Goal: Feedback & Contribution: Contribute content

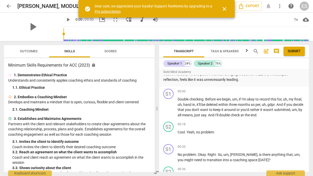
scroll to position [394, 0]
click at [99, 20] on span "picture_in_picture" at bounding box center [102, 20] width 6 height 6
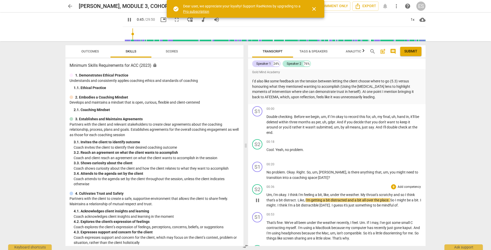
scroll to position [358, 0]
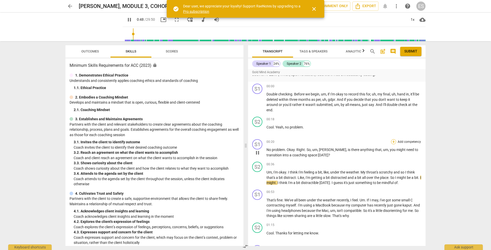
click at [313, 139] on div "+" at bounding box center [393, 141] width 5 height 5
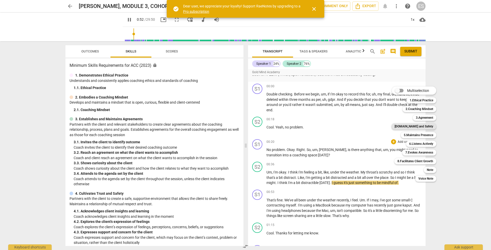
click at [313, 125] on b "[DOMAIN_NAME] and Safety" at bounding box center [414, 126] width 39 height 6
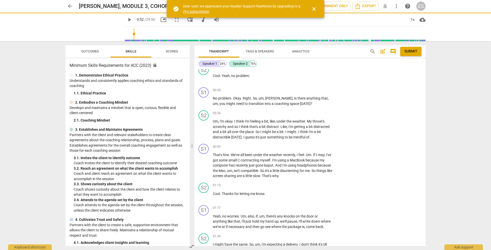
type input "53"
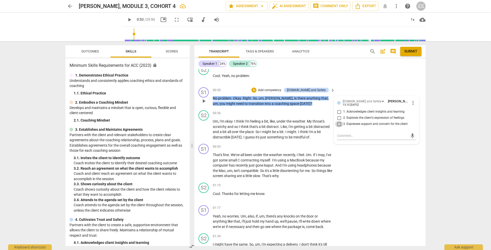
click at [313, 121] on input "3. Expresses support and concern for the client" at bounding box center [339, 124] width 8 height 6
checkbox input "true"
click at [313, 157] on div "S1 play_arrow pause 00:53 + Add competency keyboard_arrow_right That's fine . W…" at bounding box center [309, 161] width 231 height 39
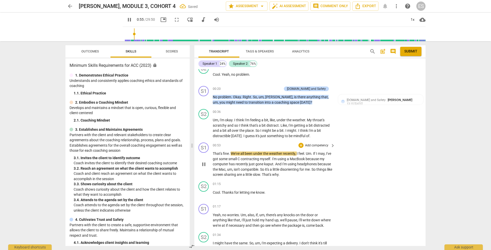
scroll to position [358, 0]
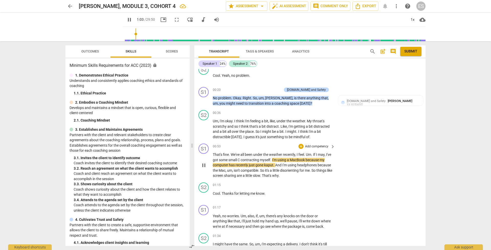
click at [313, 144] on span "keyboard_arrow_right" at bounding box center [333, 147] width 6 height 6
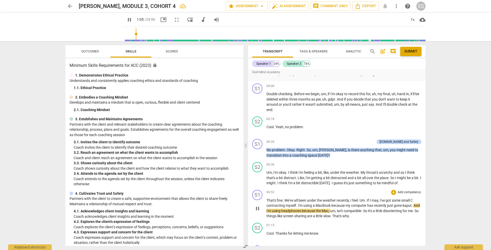
click at [313, 176] on p "Add competency" at bounding box center [409, 192] width 24 height 5
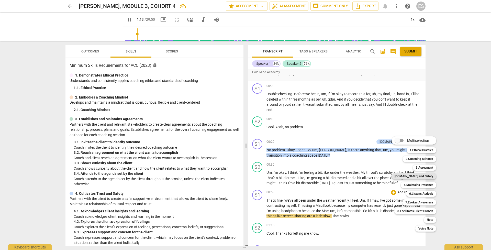
click at [313, 176] on b "[DOMAIN_NAME] and Safety" at bounding box center [414, 176] width 39 height 6
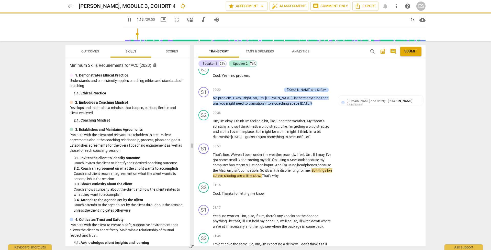
type input "74"
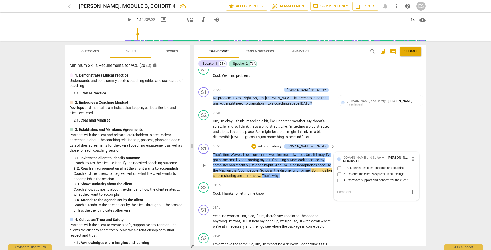
type textarea "W"
type textarea "Wh"
type textarea "Whi"
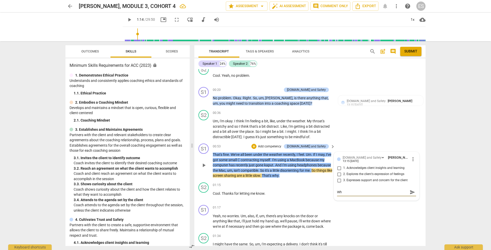
type textarea "Whi"
type textarea "Whil"
type textarea "Whils"
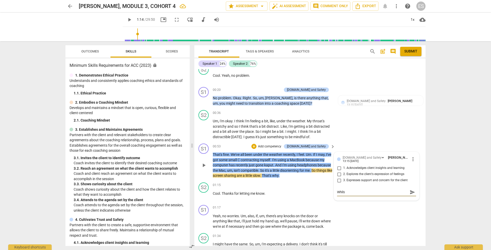
type textarea "Whilst"
type textarea "Whils"
type textarea "Whil"
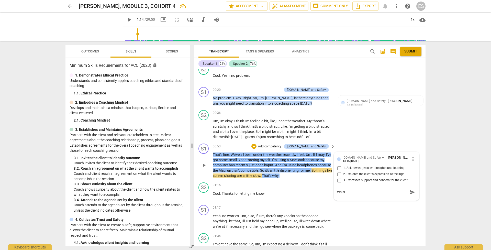
type textarea "Whil"
type textarea "Whi"
type textarea "Wh"
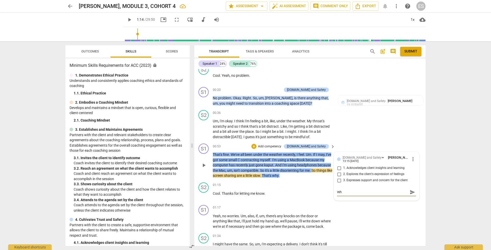
type textarea "W"
type textarea "R"
type textarea "Ro"
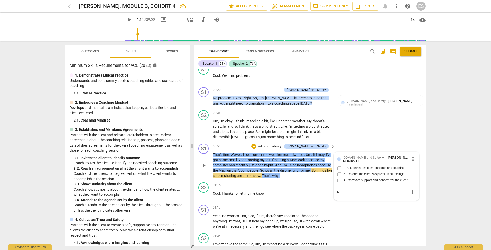
type textarea "Ro"
type textarea "Rol"
type textarea "Role"
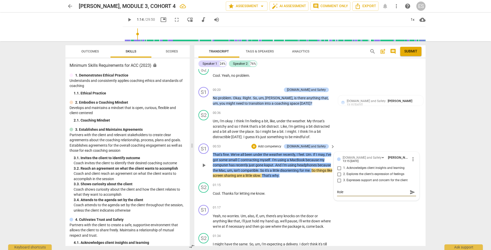
type textarea "Role"
type textarea "Role m"
type textarea "Role mo"
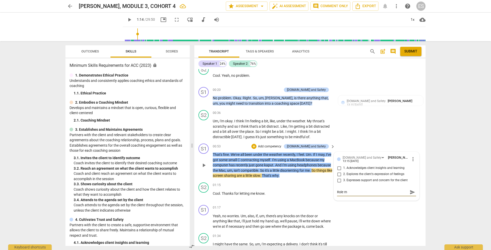
type textarea "Role mo"
type textarea "Role mod"
type textarea "Role mode"
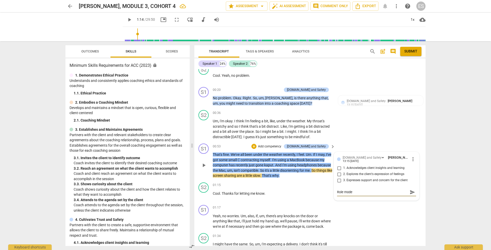
type textarea "Role model"
type textarea "Role modeli"
type textarea "Role modelin"
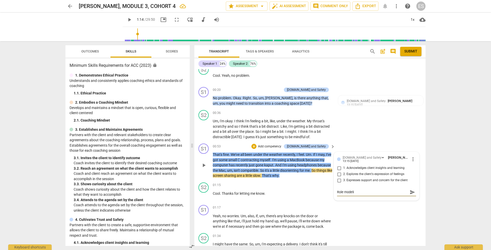
type textarea "Role modelin"
type textarea "Role modeling"
type textarea "Role modelling"
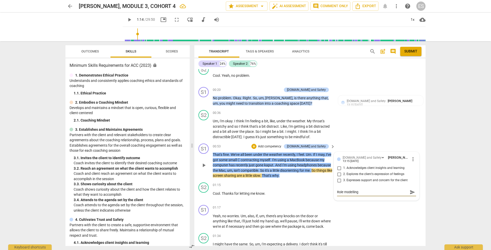
type textarea "Role modelling h"
type textarea "Role modelling ho"
type textarea "Role modelling hon"
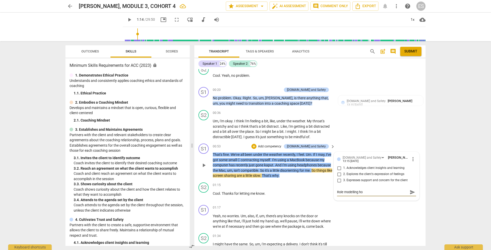
type textarea "Role modelling hon"
type textarea "Role modelling hone"
type textarea "Role modelling hones"
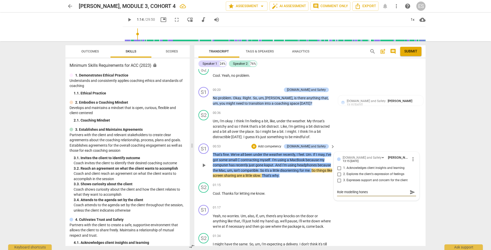
type textarea "Role modelling honest"
type textarea "Role modelling honesty"
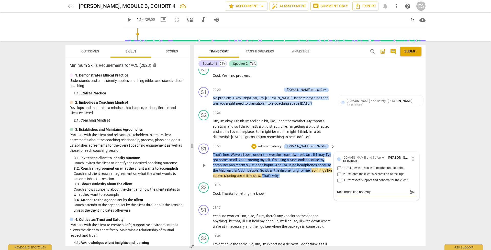
type textarea "Role modelling honesty"
type textarea "Role modelling honesty,"
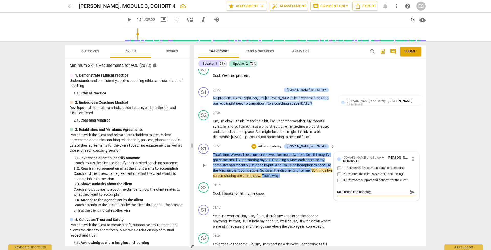
type textarea "Role modelling honesty,"
type textarea "Role modelling honesty, h"
type textarea "Role modelling honesty, ho"
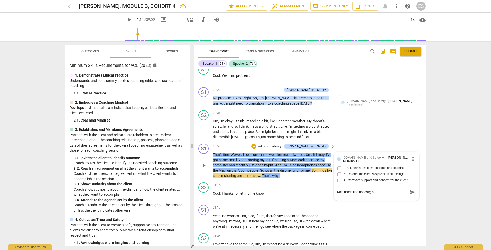
type textarea "Role modelling honesty, ho"
type textarea "Role modelling honesty, how"
type textarea "Role modelling honesty, [PERSON_NAME]"
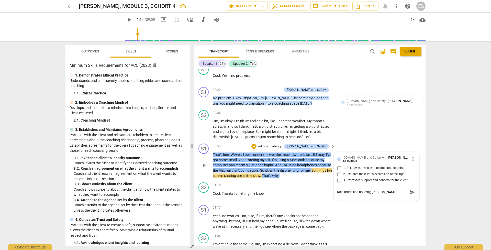
type textarea "Role modelling honesty, [PERSON_NAME]"
type textarea "Role modelling honesty, howeve"
type textarea "Role modelling honesty, however"
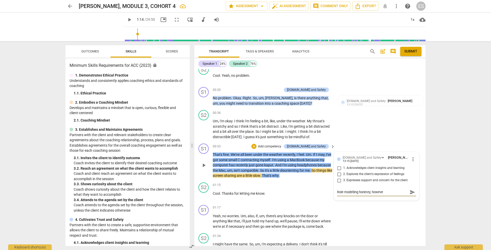
type textarea "Role modelling honesty, however"
type textarea "Role modelling honesty, however c"
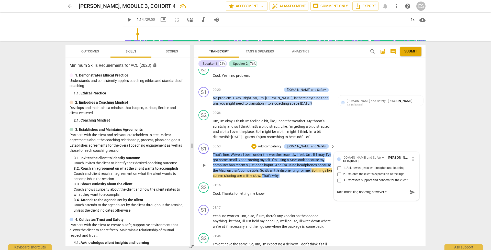
type textarea "Role modelling honesty, however co"
type textarea "Role modelling honesty, however cou"
type textarea "Role modelling honesty, however coul"
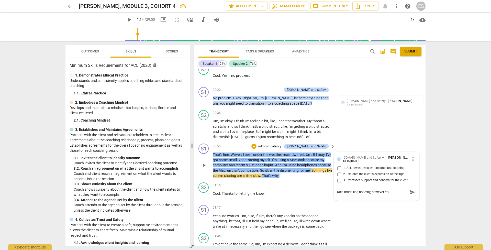
type textarea "Role modelling honesty, however coul"
type textarea "Role modelling honesty, however could"
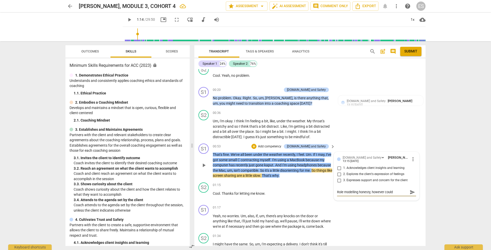
type textarea "Role modelling honesty, however could h"
type textarea "Role modelling honesty, however could ha"
type textarea "Role modelling honesty, however could hav"
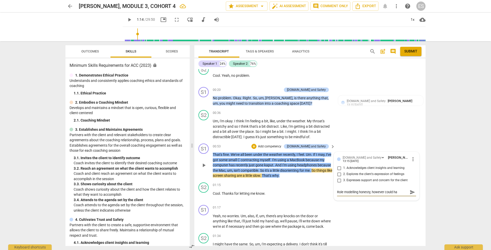
type textarea "Role modelling honesty, however could hav"
type textarea "Role modelling honesty, however could have"
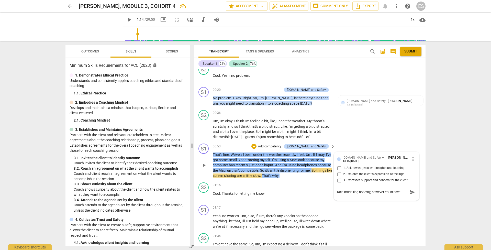
type textarea "Role modelling honesty, however could have l"
type textarea "Role modelling honesty, however could have li"
type textarea "Role modelling honesty, however could have [PERSON_NAME]"
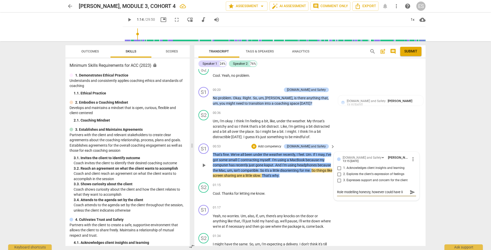
type textarea "Role modelling honesty, however could have [PERSON_NAME]"
type textarea "Role modelling honesty, however could have limi"
type textarea "Role modelling honesty, however could have limit"
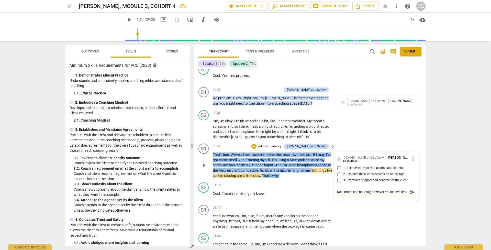
type textarea "Role modelling honesty, however could have limite"
type textarea "Role modelling honesty, however could have limited"
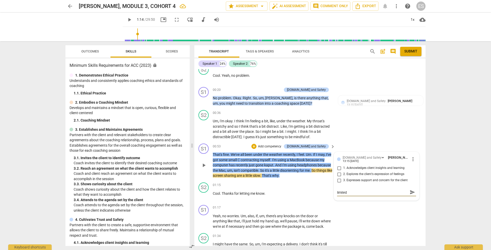
type textarea "Role modelling honesty, however could have limited"
type textarea "Role modelling honesty, however could have limited t"
type textarea "Role modelling honesty, however could have limited to"
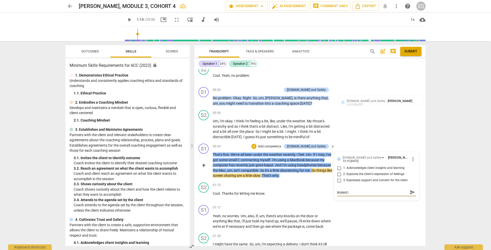
type textarea "Role modelling honesty, however could have limited to"
type textarea "Role modelling honesty, however could have limited to t"
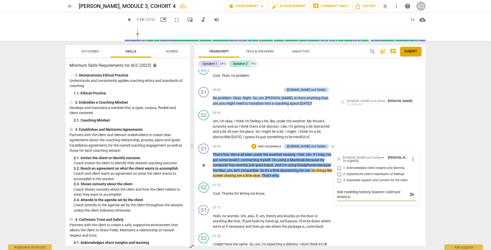
type textarea "Role modelling honesty, however could have limited to t"
type textarea "Role modelling honesty, however could have limited to th"
type textarea "Role modelling honesty, however could have limited to the"
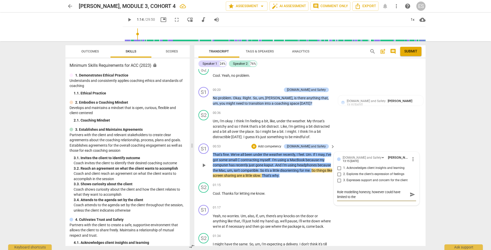
type textarea "Role modelling honesty, however could have limited to the"
type textarea "Role modelling honesty, however could have limited to the i"
type textarea "Role modelling honesty, however could have limited to the in"
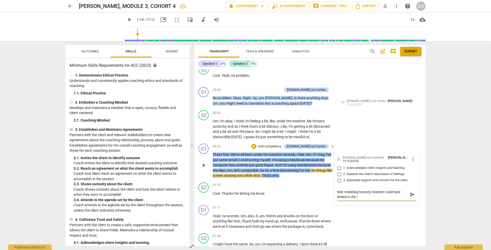
type textarea "Role modelling honesty, however could have limited to the in"
type textarea "Role modelling honesty, however could have limited to the ini"
type textarea "Role modelling honesty, however could have limited to the init"
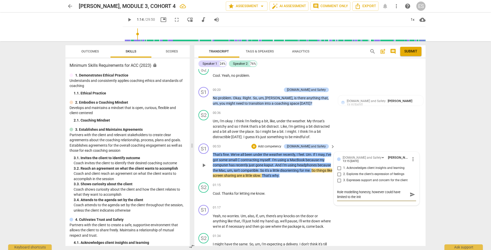
type textarea "Role modelling honesty, however could have limited to the [PERSON_NAME]"
type textarea "Role modelling honesty, however could have limited to the inital"
type textarea "Role modelling honesty, however could have limited to the [PERSON_NAME]"
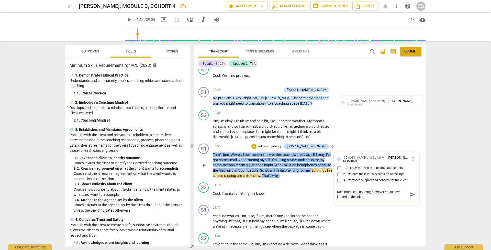
type textarea "Role modelling honesty, however could have limited to the [PERSON_NAME]"
type textarea "Role modelling honesty, however could have limited to the init"
type textarea "Role modelling honesty, however could have limited to the ini"
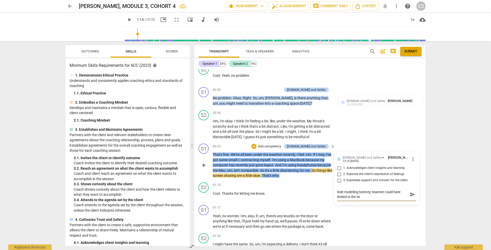
type textarea "Role modelling honesty, however could have limited to the in"
type textarea "Role modelling honesty, however could have limited to the i"
type textarea "Role modelling honesty, however could have limited to the"
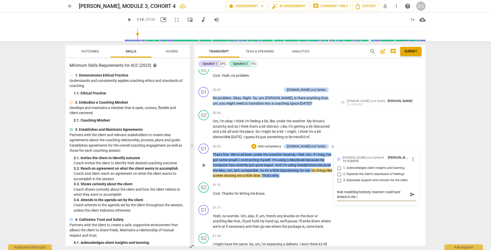
type textarea "Role modelling honesty, however could have limited to the"
type textarea "Role modelling honesty, however could have limited to th"
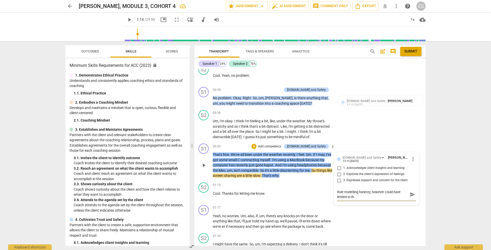
type textarea "Role modelling honesty, however could have limited to t"
type textarea "Role modelling honesty, however could have limited to"
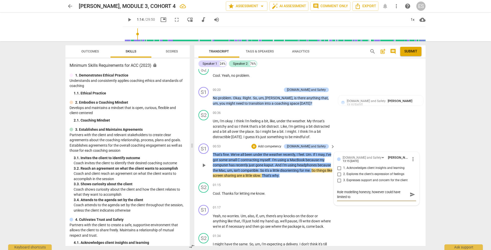
type textarea "Role modelling honesty, however could have limited to"
type textarea "Role modelling honesty, however could have limited t"
type textarea "Role modelling honesty, however could have limited"
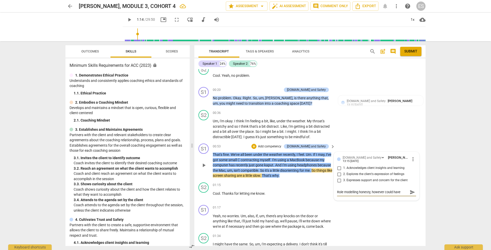
scroll to position [4, 0]
type textarea "Role modelling honesty, however could have limited"
type textarea "Role modelling honesty, however could have limite"
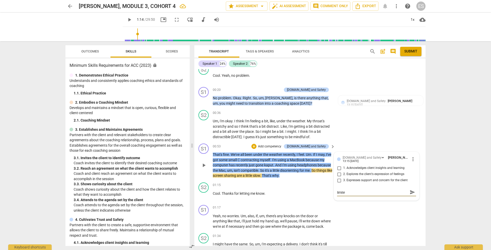
type textarea "Role modelling honesty, however could have limit"
type textarea "Role modelling honesty, however could have limi"
type textarea "Role modelling honesty, however could have [PERSON_NAME]"
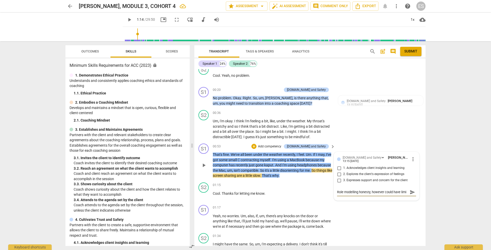
type textarea "Role modelling honesty, however could have [PERSON_NAME]"
type textarea "Role modelling honesty, however could have li"
type textarea "Role modelling honesty, however could have l"
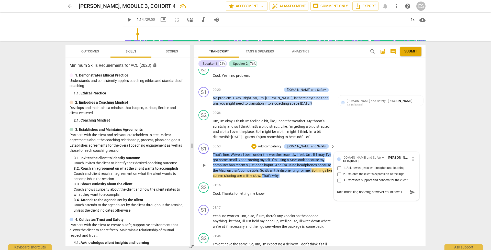
type textarea "Role modelling honesty, however could have"
drag, startPoint x: 370, startPoint y: 174, endPoint x: 399, endPoint y: 173, distance: 29.2
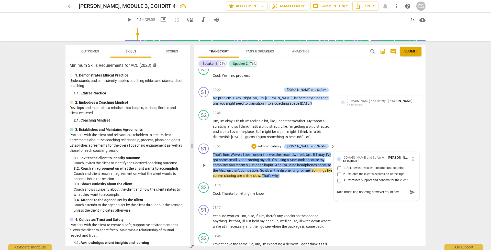
click at [313, 176] on textarea "Role modelling honesty, however could hav" at bounding box center [372, 192] width 71 height 5
click at [313, 176] on span "send" at bounding box center [413, 197] width 6 height 6
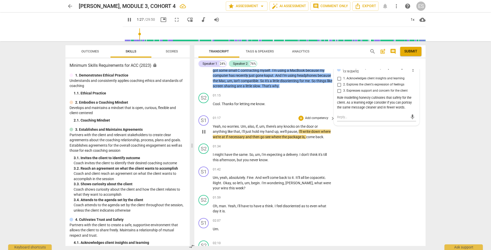
scroll to position [415, 0]
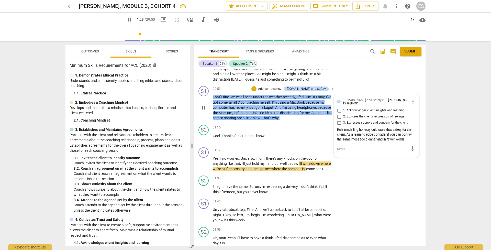
click at [313, 127] on div "Role modelling honesty cultivates that safety for the client. As a learning edg…" at bounding box center [376, 134] width 79 height 14
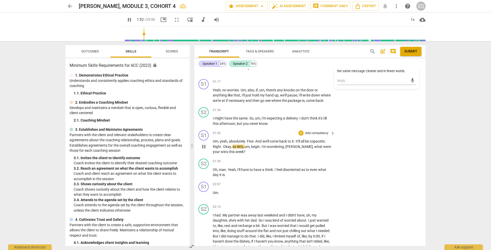
scroll to position [488, 0]
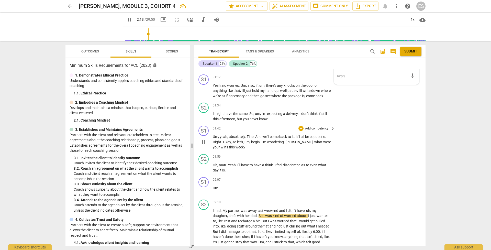
click at [313, 126] on div "+ Add competency keyboard_arrow_right" at bounding box center [316, 129] width 38 height 6
click at [300, 126] on div "+" at bounding box center [301, 128] width 5 height 5
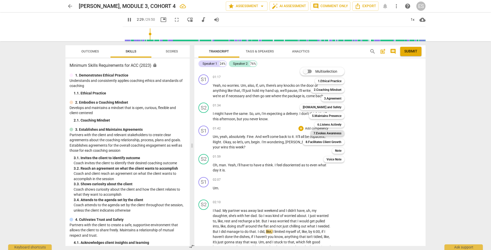
click at [313, 133] on b "7.Evokes Awareness" at bounding box center [328, 133] width 28 height 6
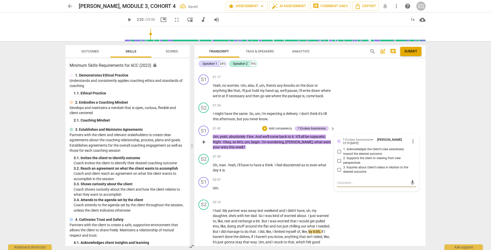
click at [313, 126] on span "keyboard_arrow_right" at bounding box center [333, 129] width 6 height 6
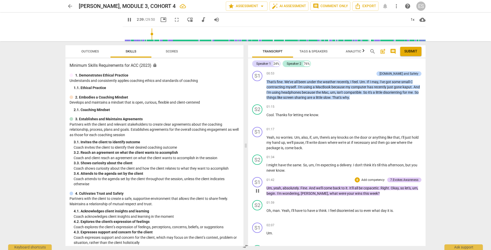
scroll to position [503, 0]
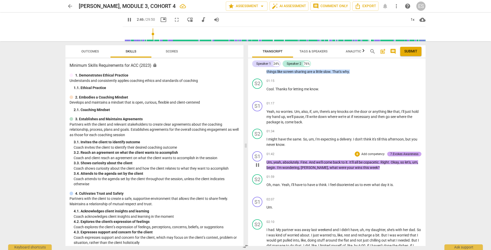
click at [313, 152] on div "7.Evokes Awareness" at bounding box center [404, 154] width 28 height 5
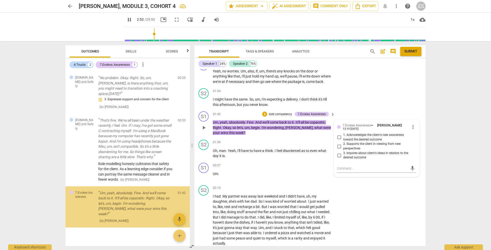
click at [313, 151] on span "3. Inquires about client's ideas in relation to the desired outcome" at bounding box center [378, 155] width 71 height 9
click at [313, 152] on input "3. Inquires about client's ideas in relation to the desired outcome" at bounding box center [339, 155] width 8 height 6
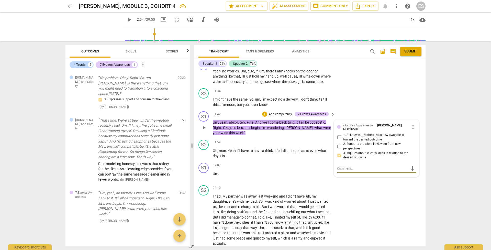
scroll to position [499, 0]
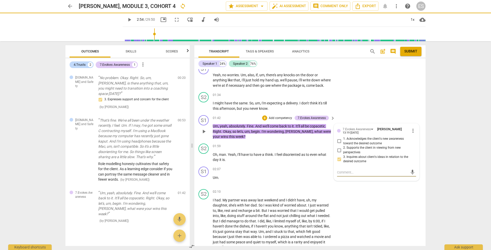
click at [313, 156] on input "3. Inquires about client's ideas in relation to the desired outcome" at bounding box center [339, 159] width 8 height 6
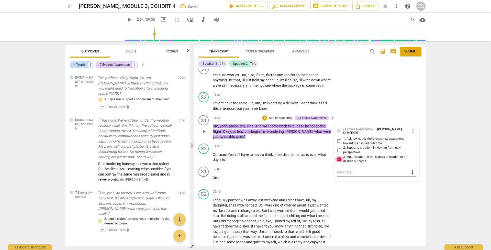
click at [313, 156] on input "3. Inquires about client's ideas in relation to the desired outcome" at bounding box center [339, 159] width 8 height 6
click at [313, 170] on textarea at bounding box center [372, 172] width 71 height 5
